Goal: Information Seeking & Learning: Find specific fact

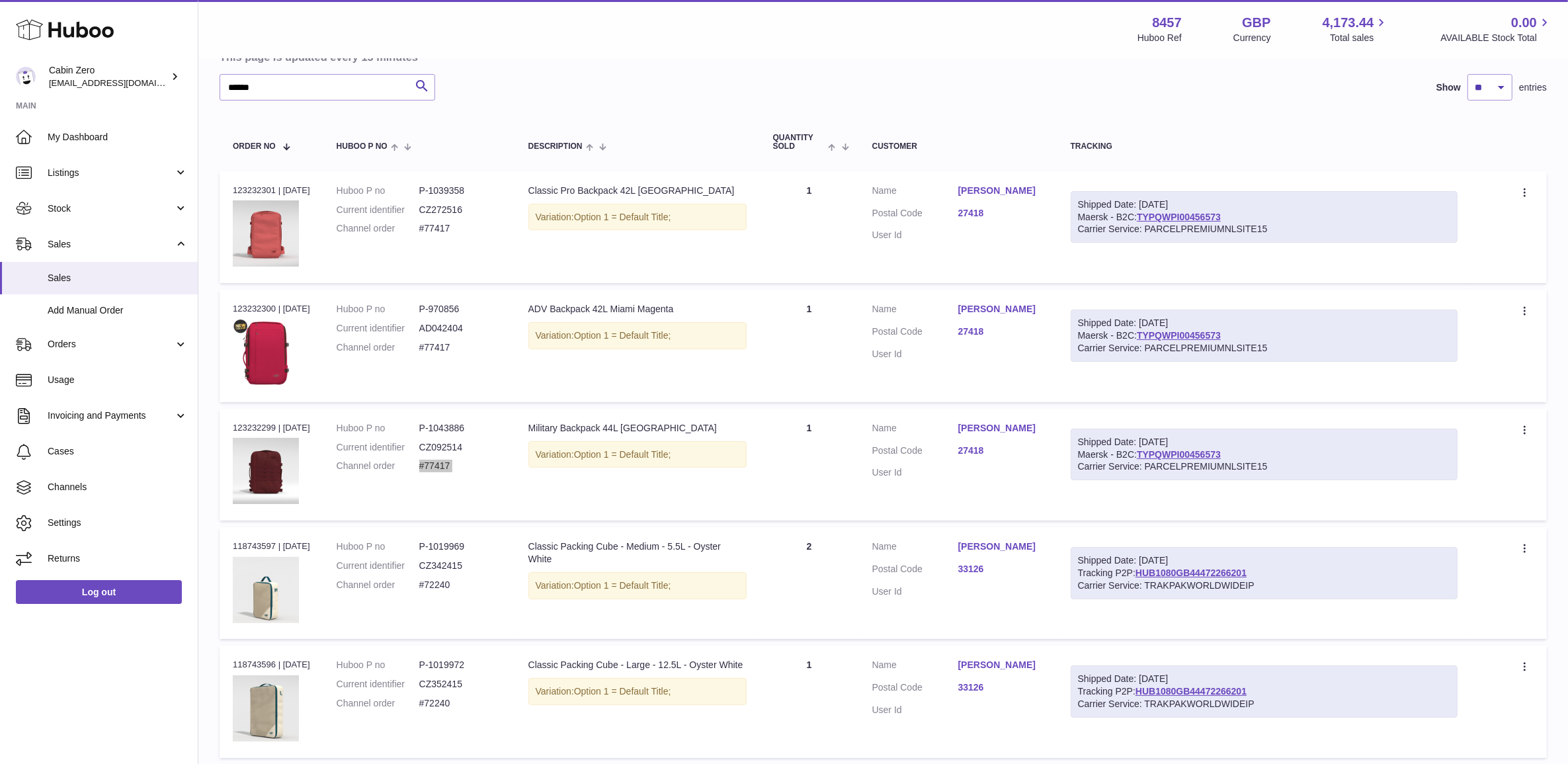
scroll to position [119, 0]
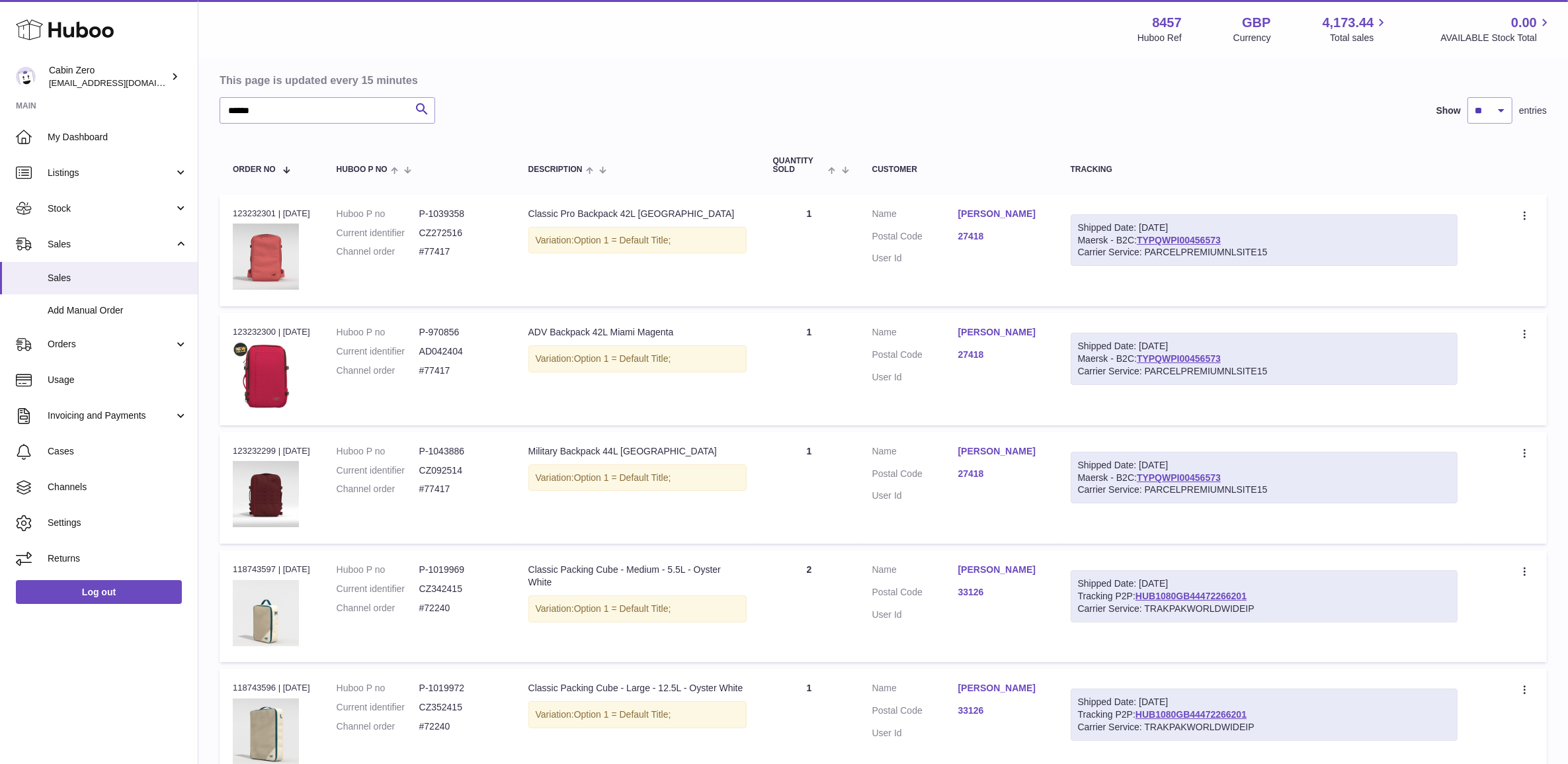
click at [451, 212] on dd "P-1039358" at bounding box center [461, 214] width 83 height 13
copy dl "P-1039358"
click at [458, 326] on dd "P-970856" at bounding box center [461, 332] width 83 height 13
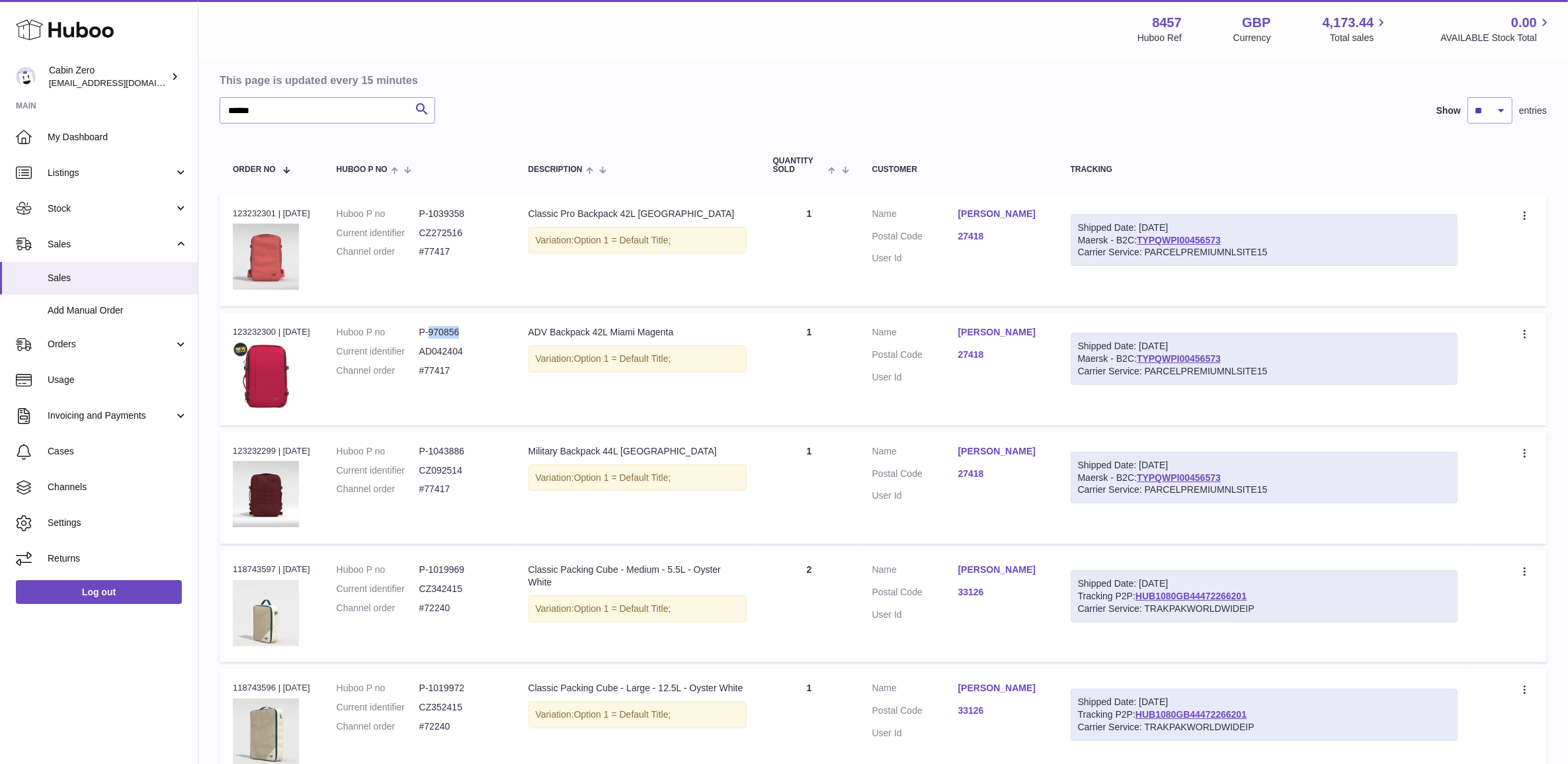
click at [458, 326] on dd "P-970856" at bounding box center [461, 332] width 83 height 13
copy dd "970856"
click at [452, 214] on dd "P-1039358" at bounding box center [461, 214] width 83 height 13
copy dd "1039358"
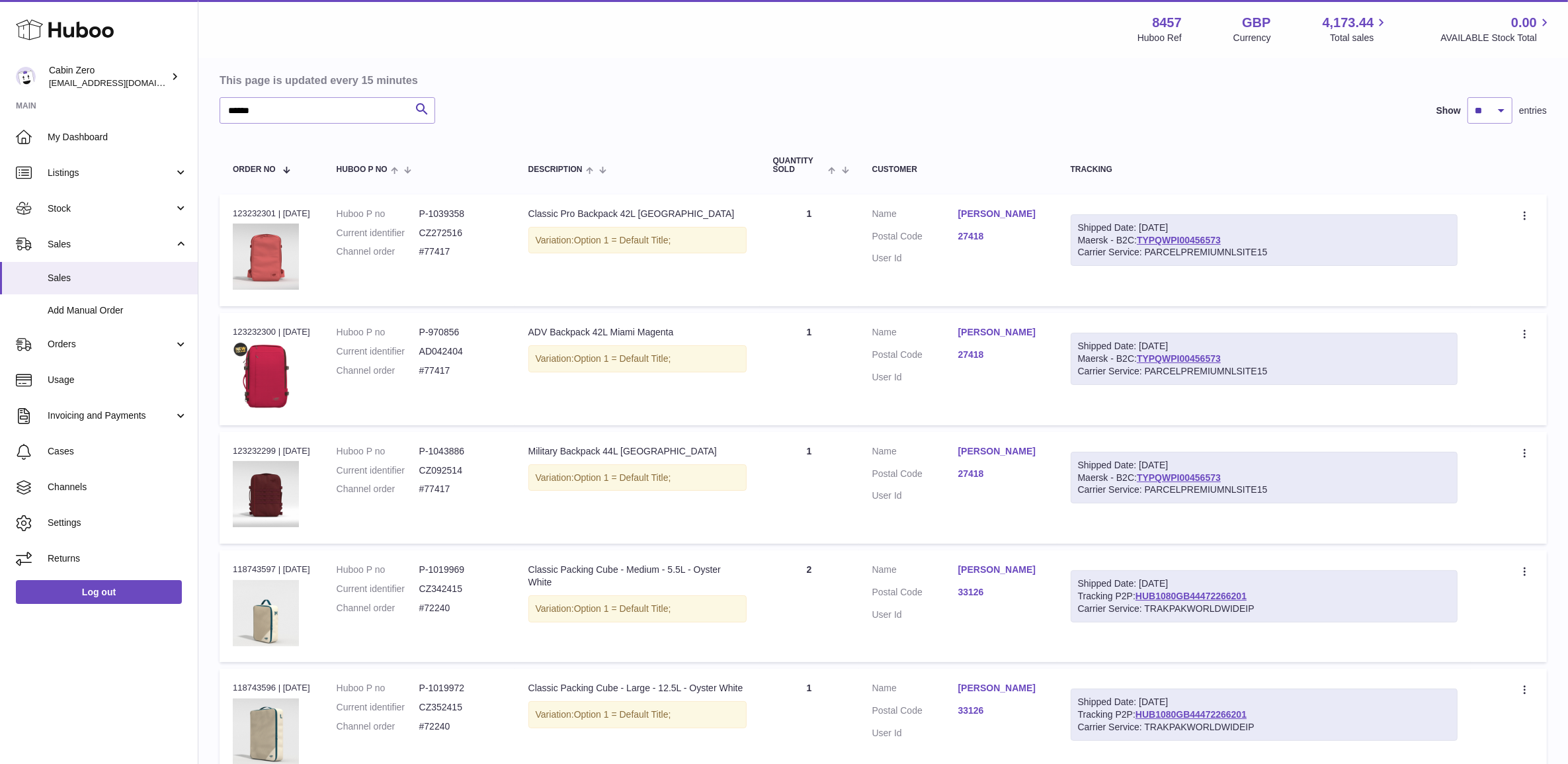
click at [245, 214] on td "Order no 123232301 | [DATE]" at bounding box center [272, 250] width 104 height 111
click at [245, 214] on div "Order no 123232301 | [DATE]" at bounding box center [272, 214] width 77 height 12
copy div "123232301"
